Goal: Task Accomplishment & Management: Manage account settings

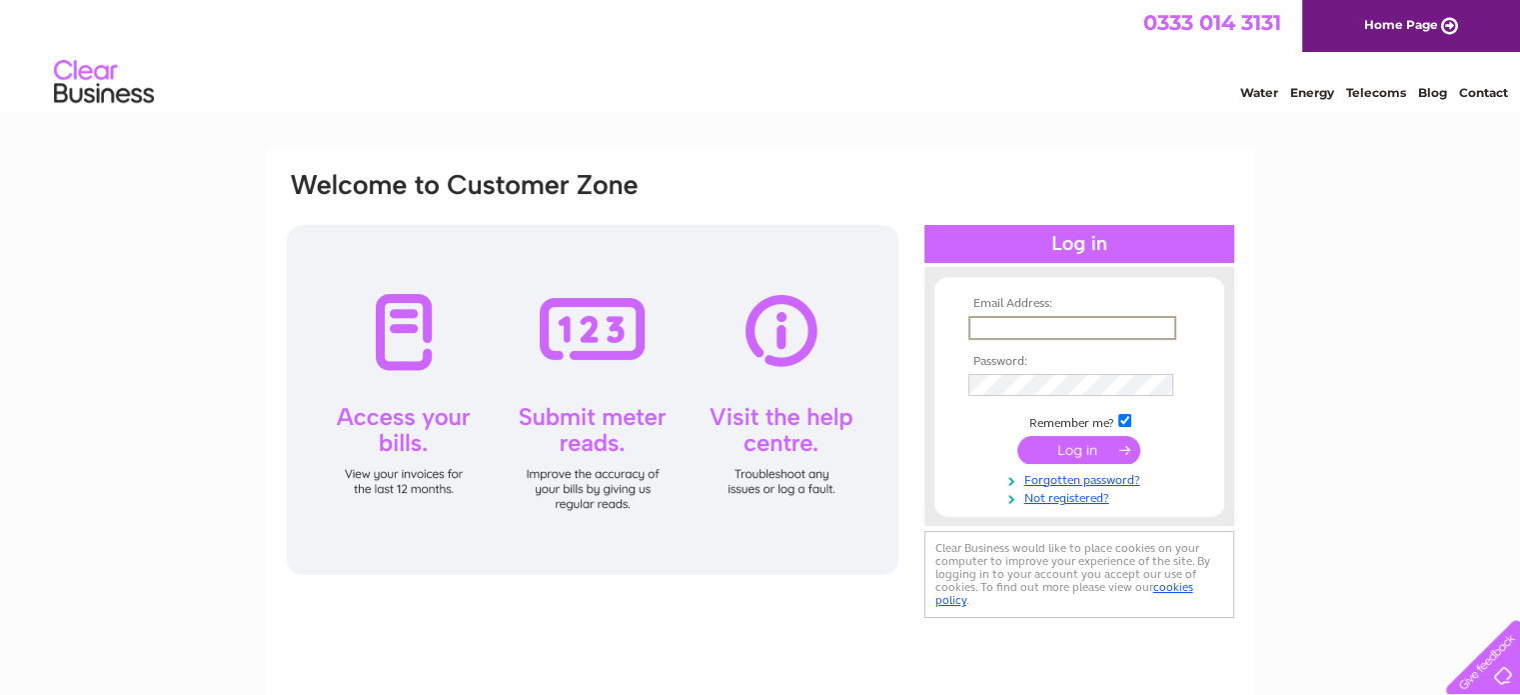
drag, startPoint x: 0, startPoint y: 0, endPoint x: 1116, endPoint y: 330, distance: 1164.1
click at [1116, 330] on input "text" at bounding box center [1072, 328] width 208 height 24
type input "[EMAIL_ADDRESS][DOMAIN_NAME]"
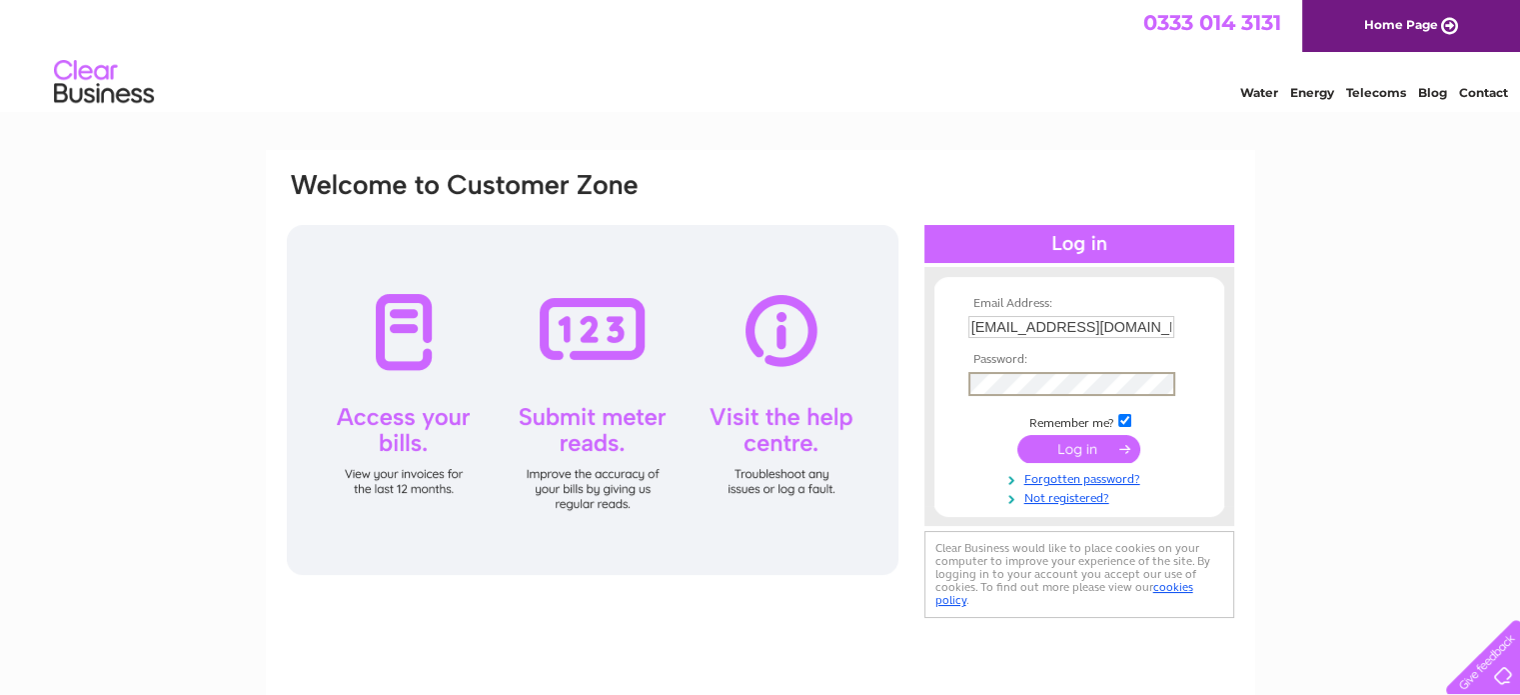
click at [1017, 435] on input "submit" at bounding box center [1078, 449] width 123 height 28
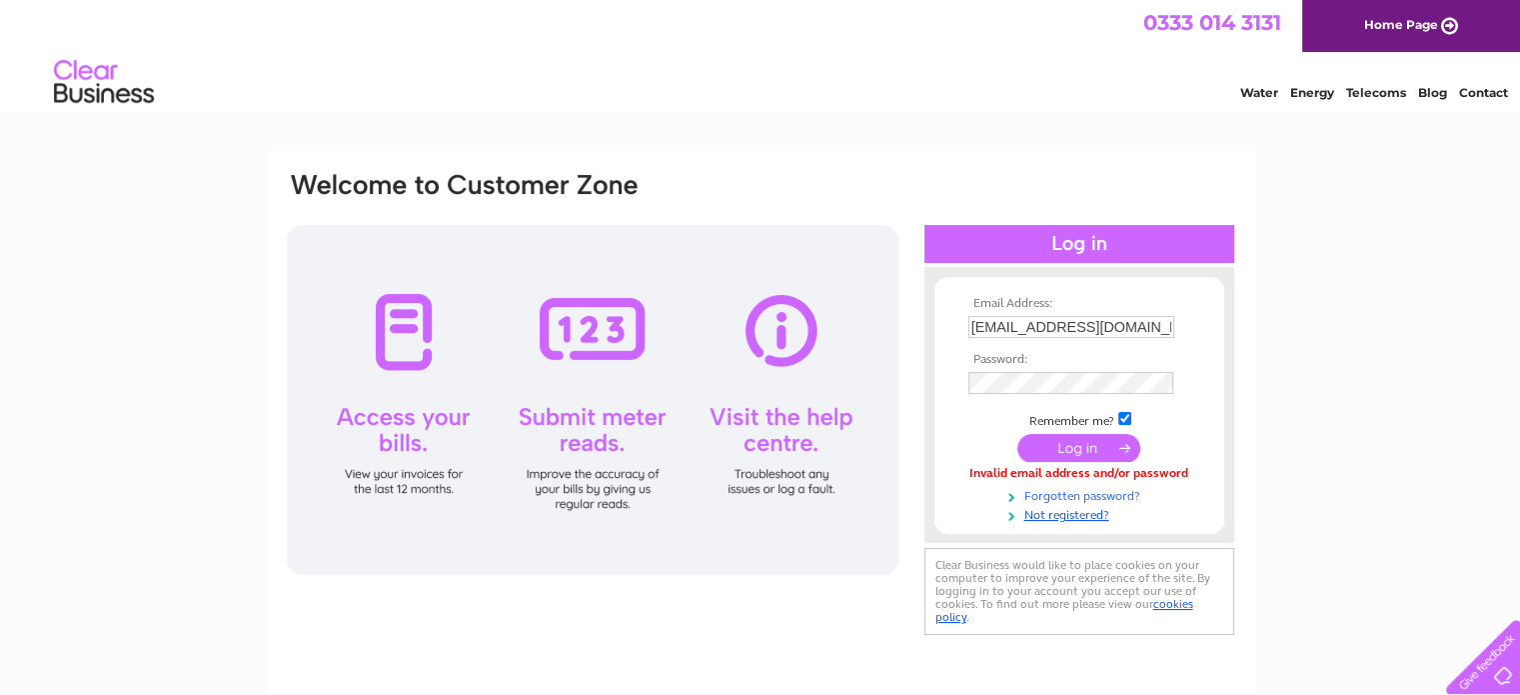
click at [1115, 493] on link "Forgotten password?" at bounding box center [1081, 494] width 227 height 19
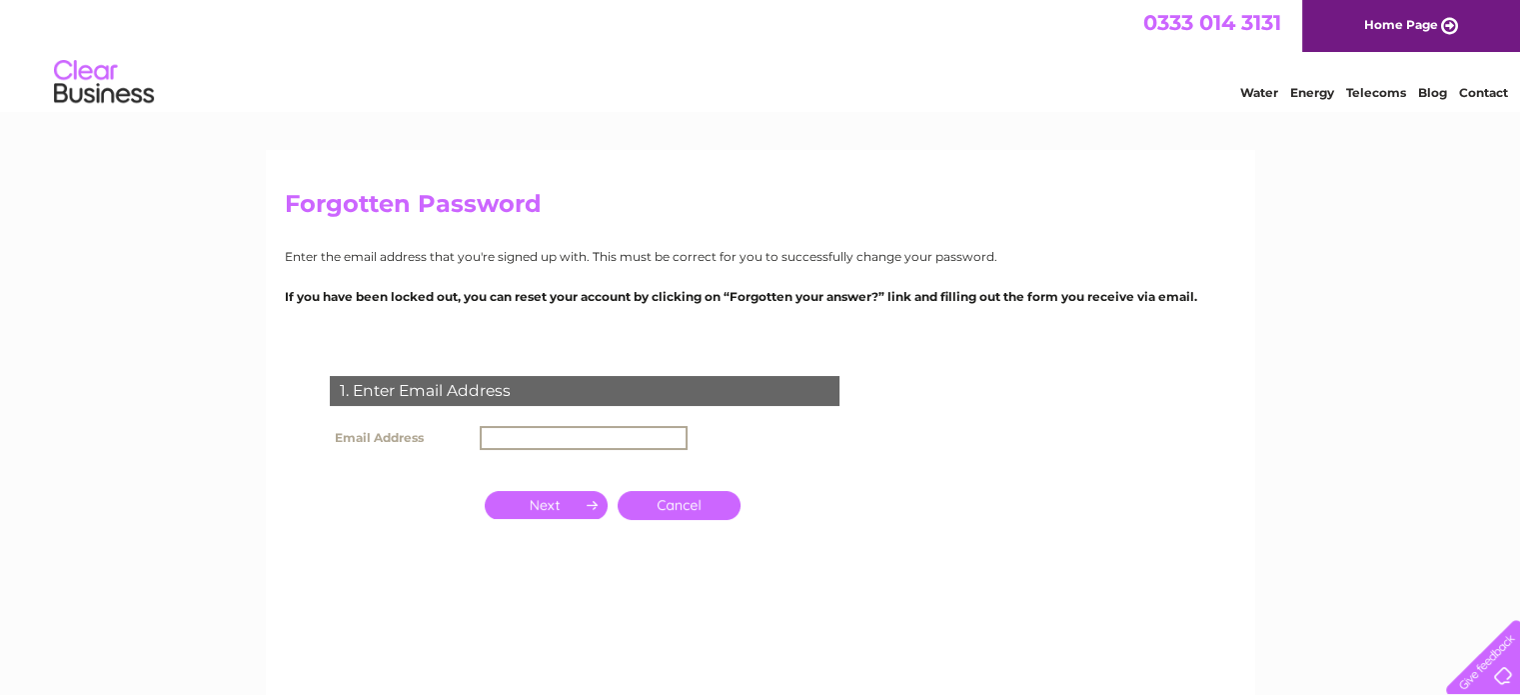
click at [679, 433] on input "text" at bounding box center [584, 438] width 208 height 24
type input "[EMAIL_ADDRESS][DOMAIN_NAME]"
click at [561, 489] on td at bounding box center [546, 503] width 133 height 39
click at [560, 513] on input "button" at bounding box center [546, 503] width 123 height 28
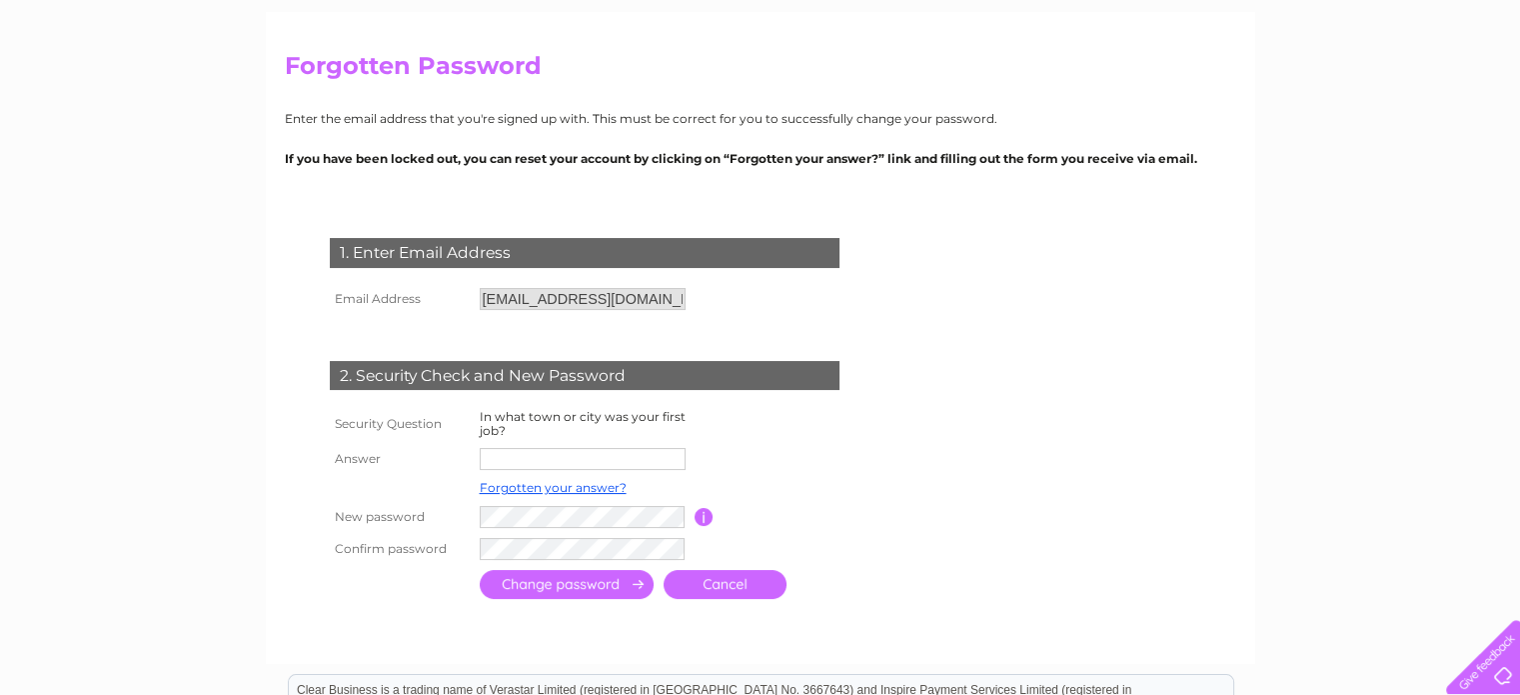
scroll to position [144, 0]
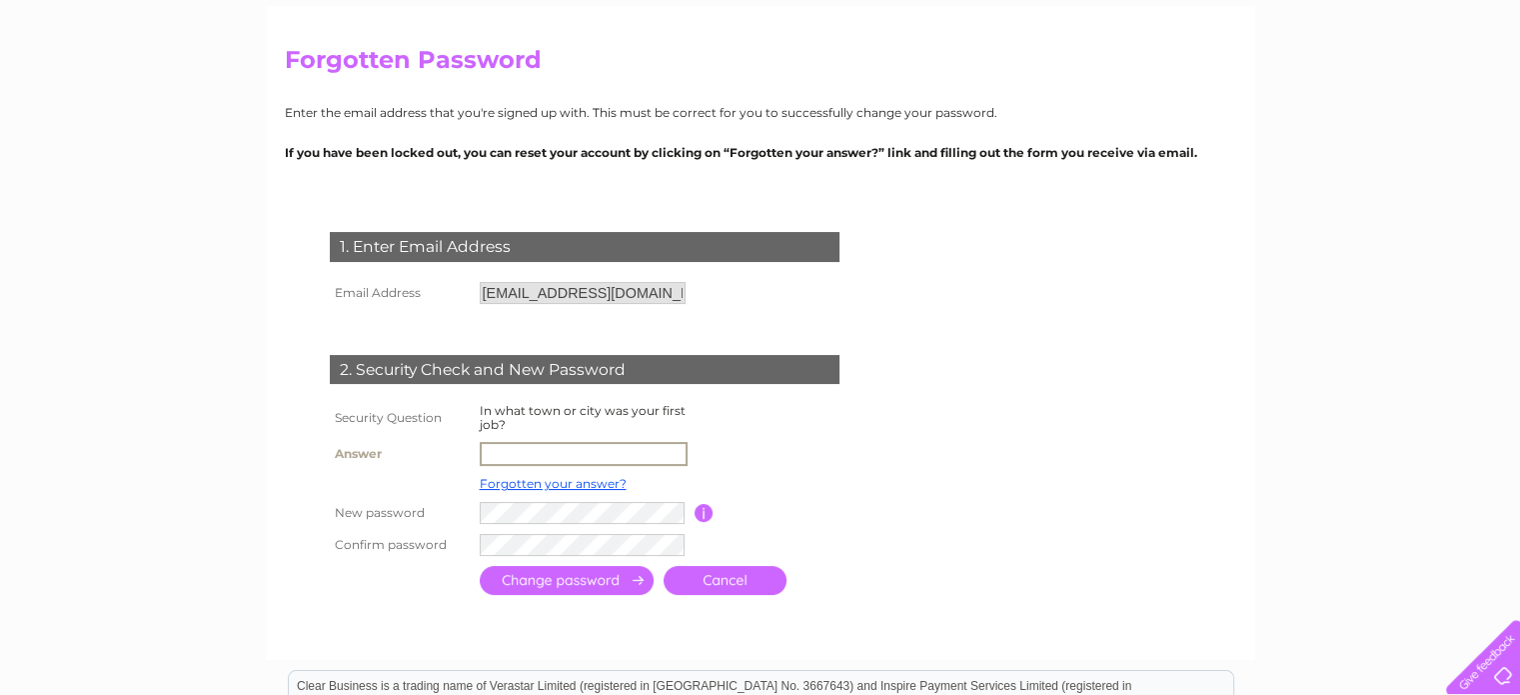
click at [592, 444] on input "text" at bounding box center [584, 454] width 208 height 24
